Goal: Information Seeking & Learning: Learn about a topic

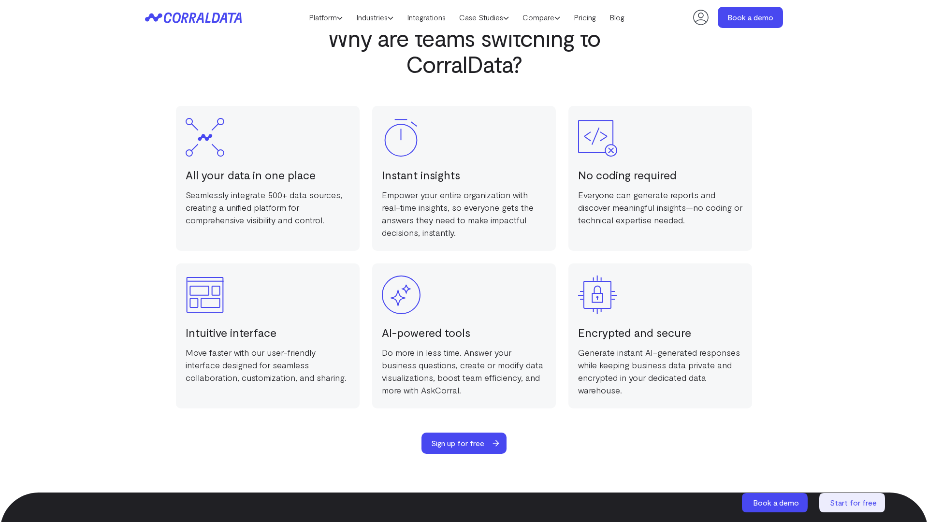
scroll to position [1882, 0]
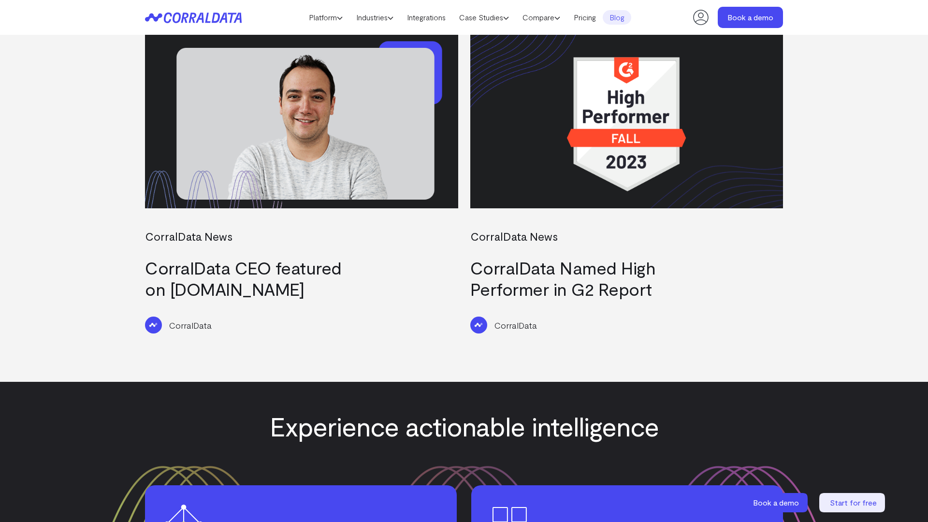
scroll to position [1852, 0]
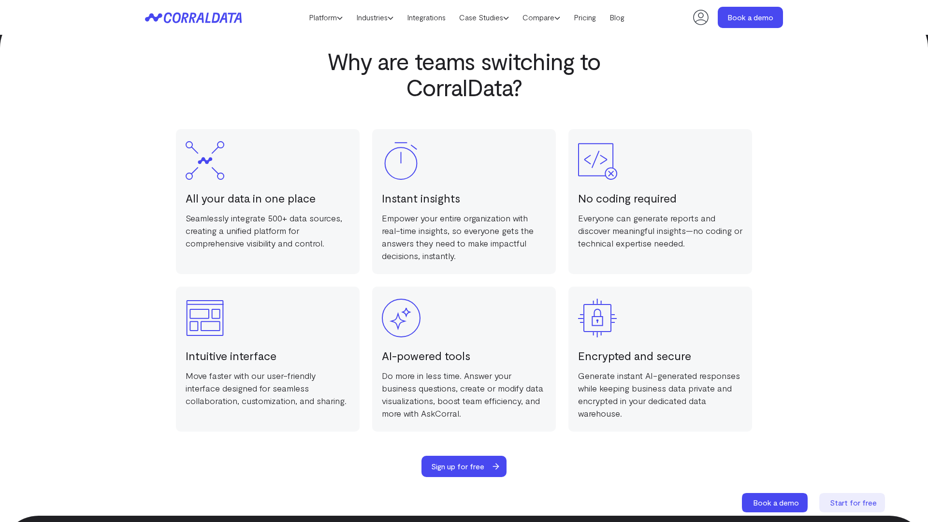
scroll to position [1882, 0]
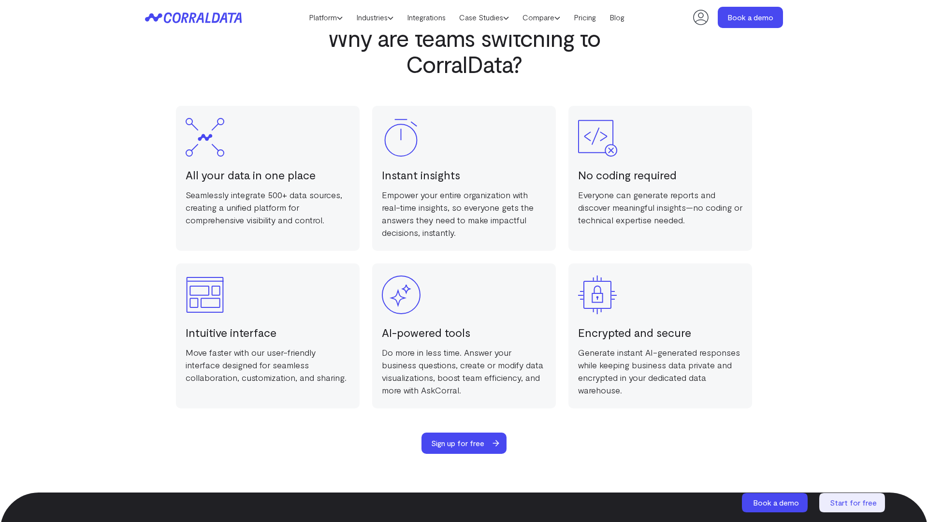
scroll to position [1882, 0]
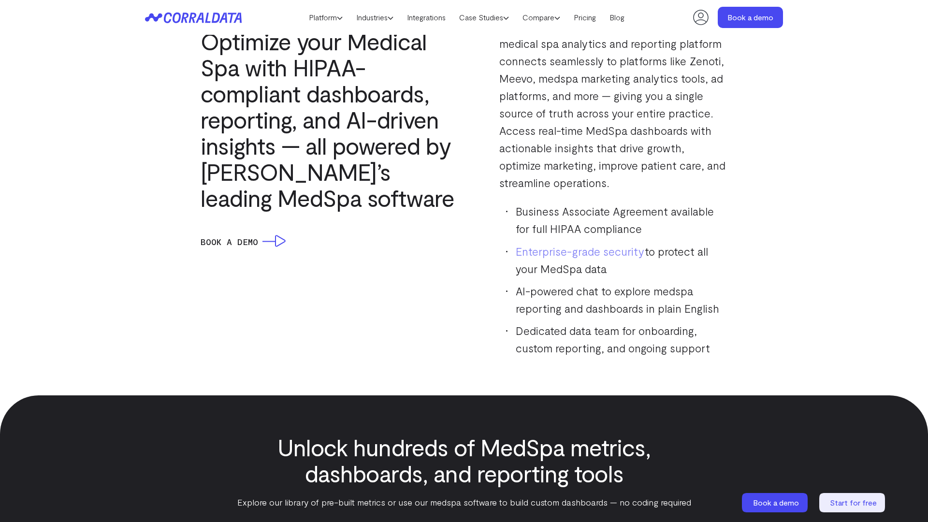
scroll to position [1409, 0]
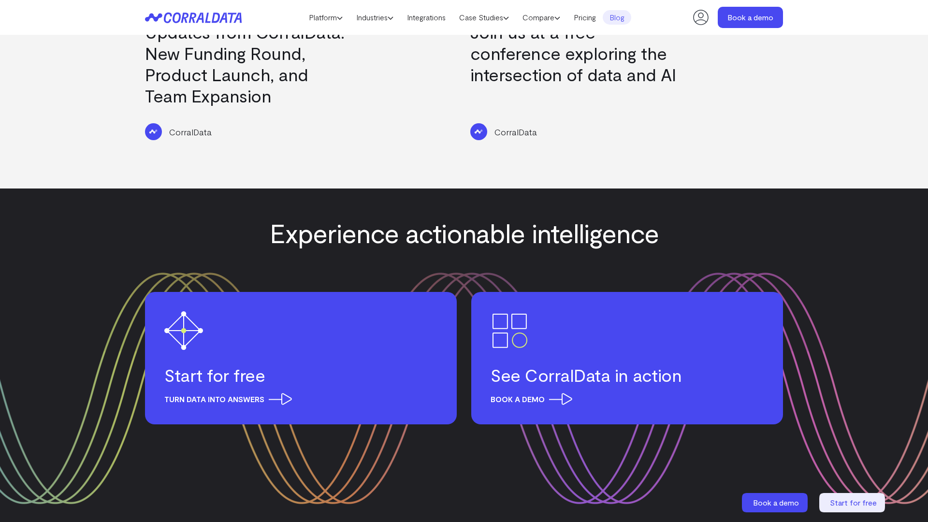
scroll to position [1218, 0]
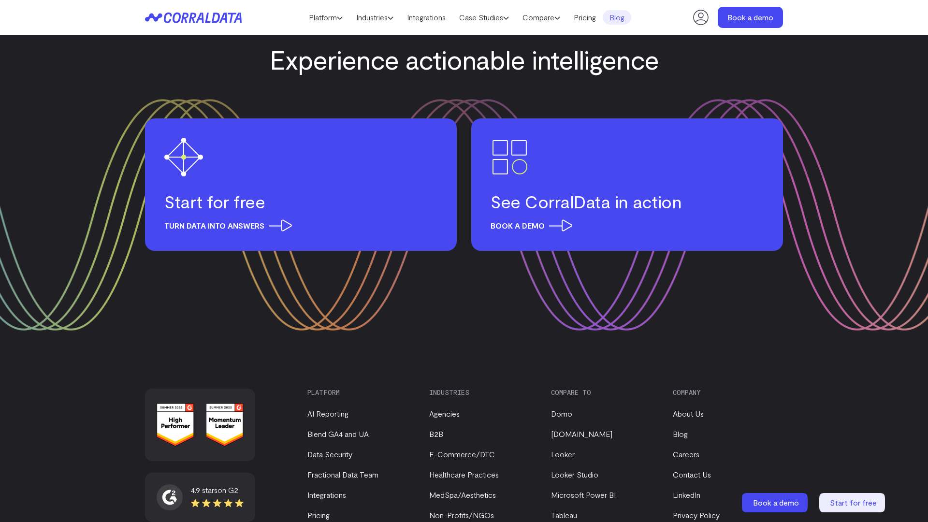
scroll to position [1512, 0]
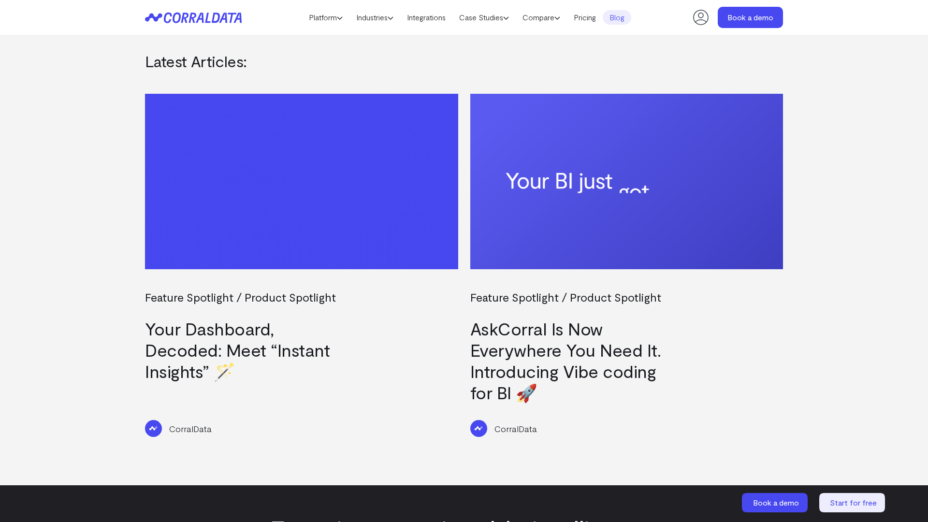
scroll to position [1415, 0]
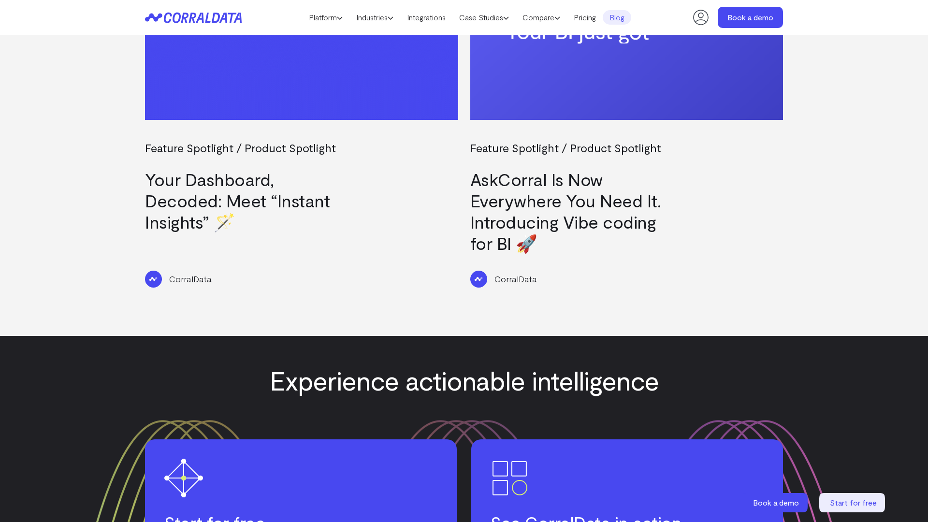
scroll to position [1381, 0]
